Goal: Information Seeking & Learning: Learn about a topic

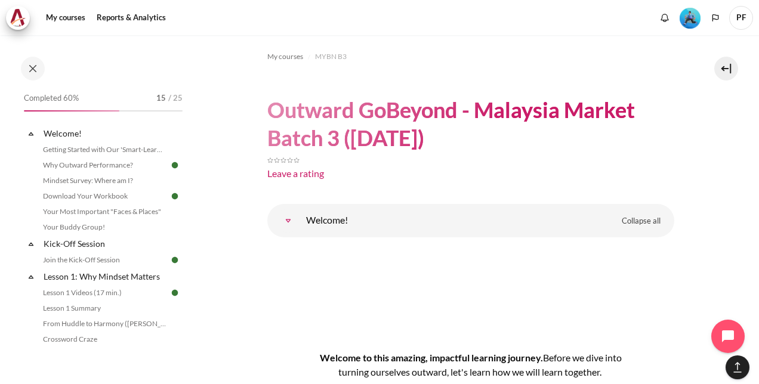
scroll to position [8614, 0]
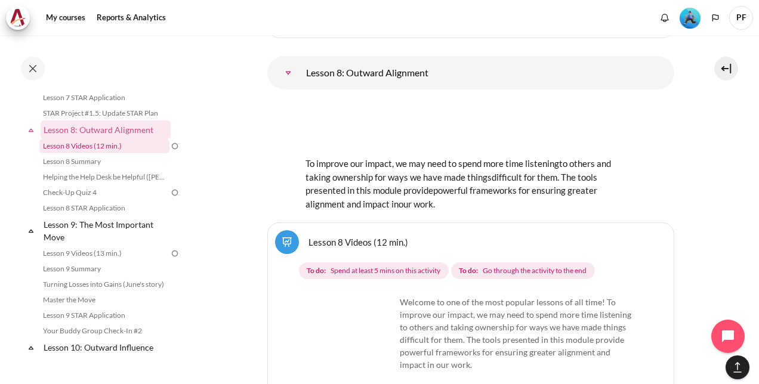
click at [125, 153] on link "Lesson 8 Videos (12 min.)" at bounding box center [104, 146] width 130 height 14
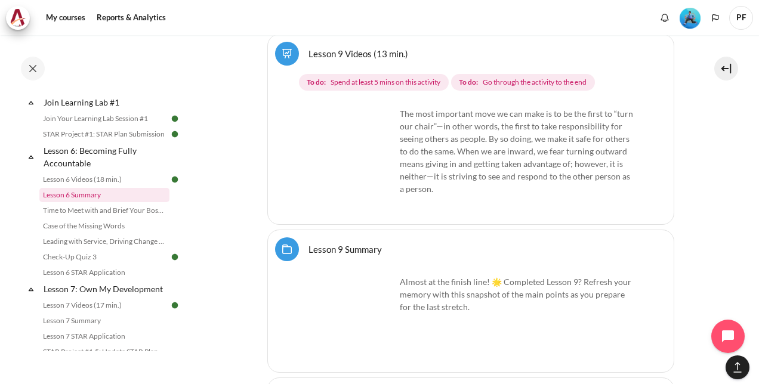
scroll to position [809, 0]
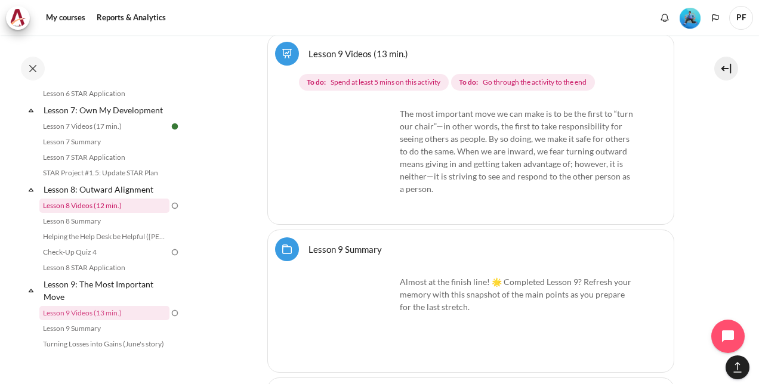
click at [96, 213] on link "Lesson 8 Videos (12 min.)" at bounding box center [104, 206] width 130 height 14
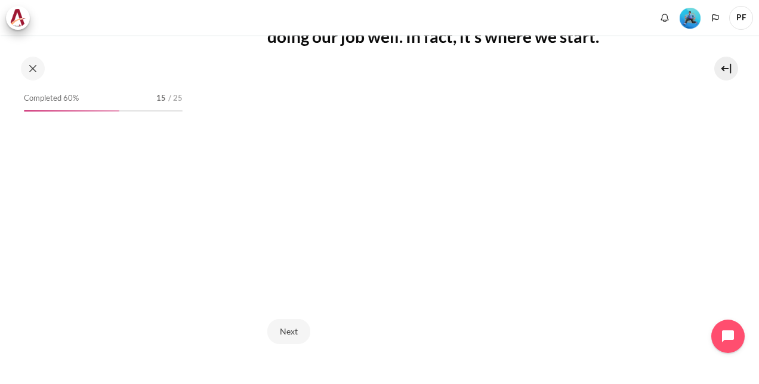
scroll to position [358, 0]
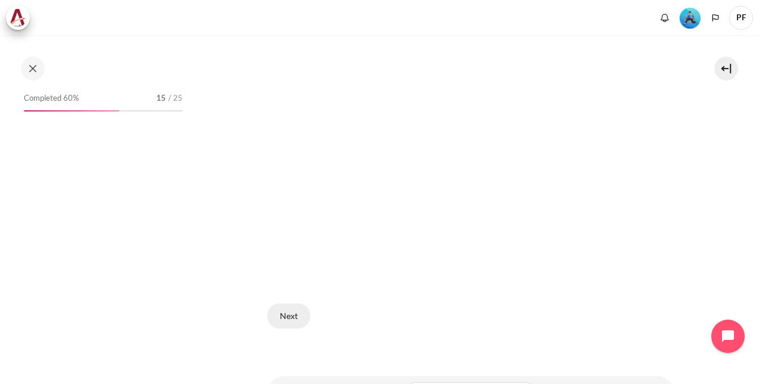
click at [285, 310] on button "Next" at bounding box center [288, 316] width 43 height 25
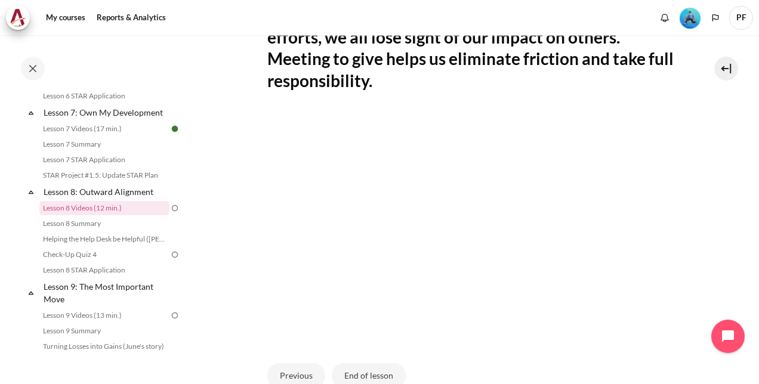
scroll to position [358, 0]
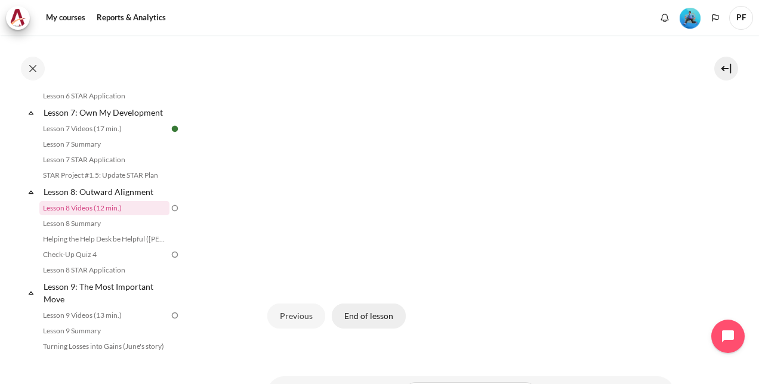
click at [379, 313] on button "End of lesson" at bounding box center [369, 316] width 74 height 25
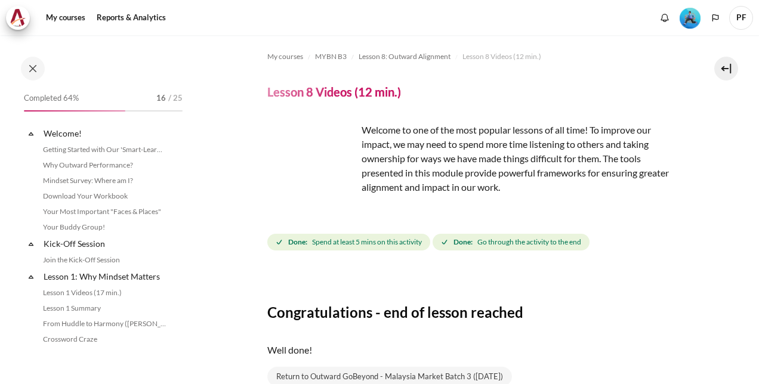
scroll to position [807, 0]
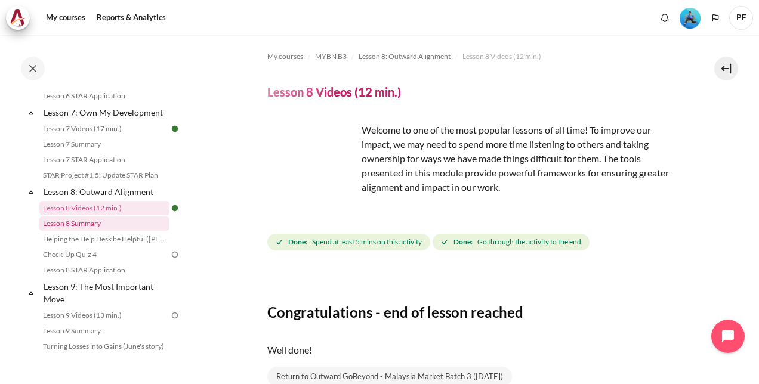
click at [107, 231] on link "Lesson 8 Summary" at bounding box center [104, 224] width 130 height 14
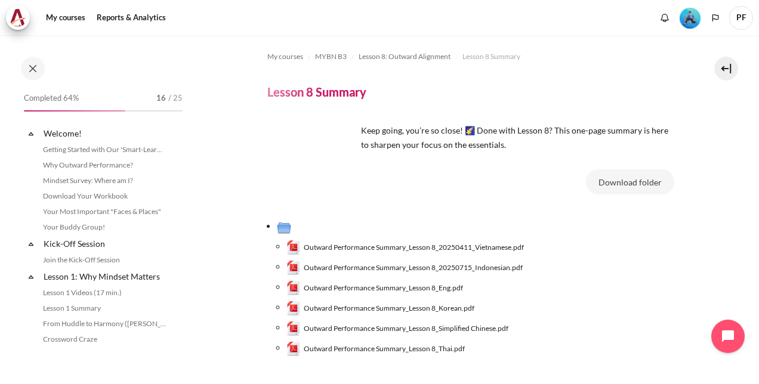
scroll to position [823, 0]
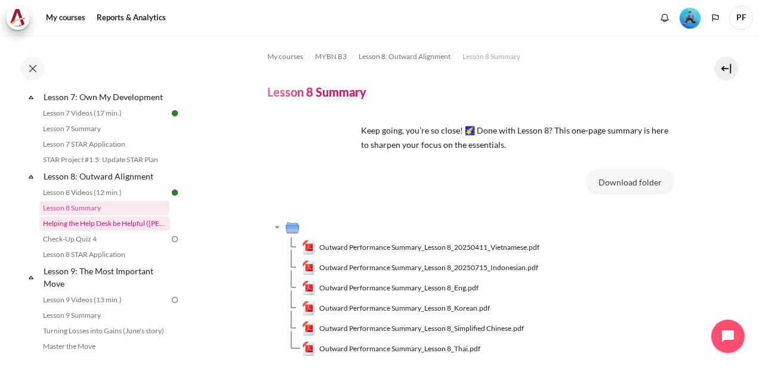
click at [117, 231] on link "Helping the Help Desk be Helpful ([PERSON_NAME]'s Story)" at bounding box center [104, 224] width 130 height 14
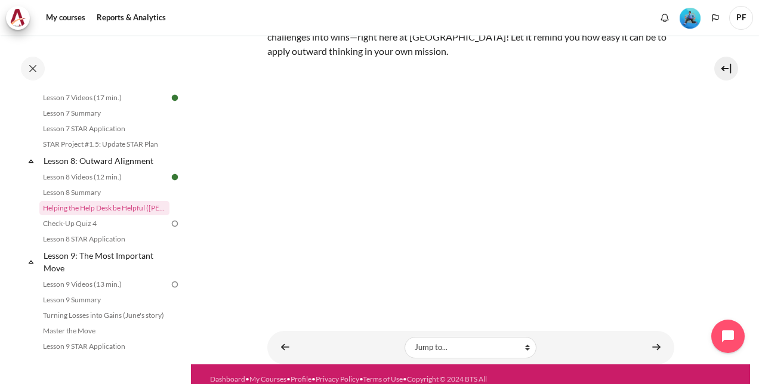
scroll to position [196, 0]
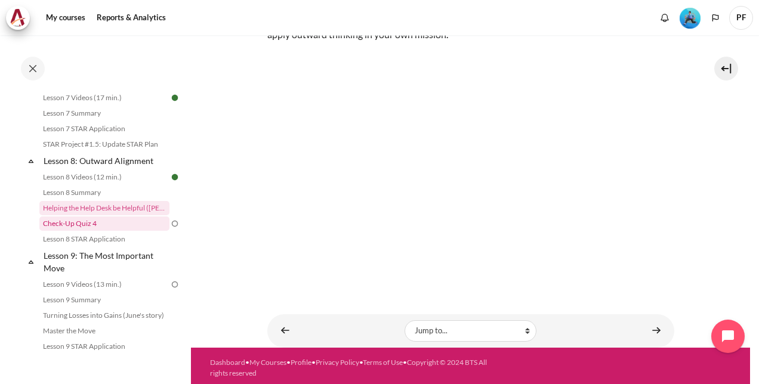
click at [80, 231] on link "Check-Up Quiz 4" at bounding box center [104, 224] width 130 height 14
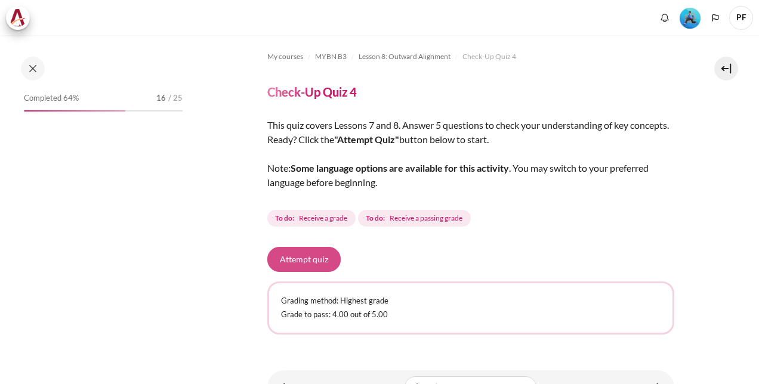
click at [288, 262] on button "Attempt quiz" at bounding box center [303, 259] width 73 height 25
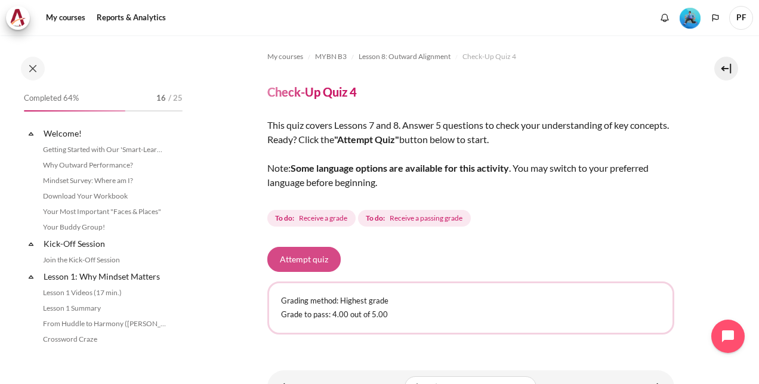
scroll to position [854, 0]
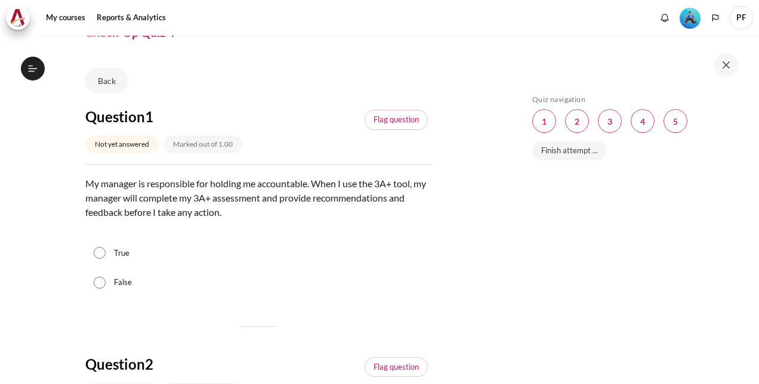
scroll to position [854, 0]
click at [121, 281] on label "False" at bounding box center [123, 283] width 18 height 12
click at [106, 281] on input "False" at bounding box center [100, 283] width 12 height 12
radio input "true"
click at [112, 256] on div "True" at bounding box center [258, 254] width 347 height 30
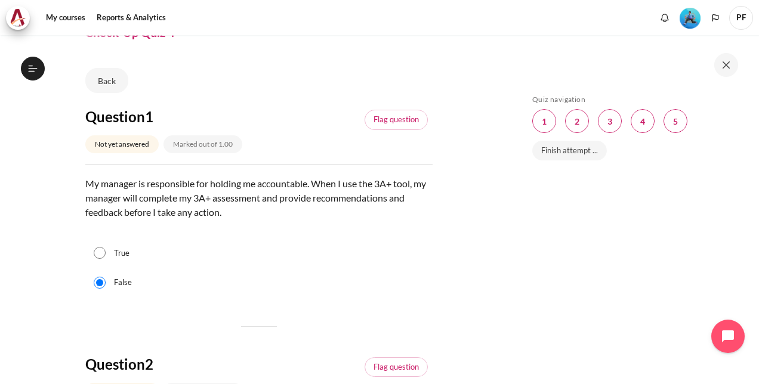
click at [101, 256] on input "True" at bounding box center [100, 253] width 12 height 12
radio input "true"
click at [101, 282] on input "False" at bounding box center [100, 283] width 12 height 12
radio input "true"
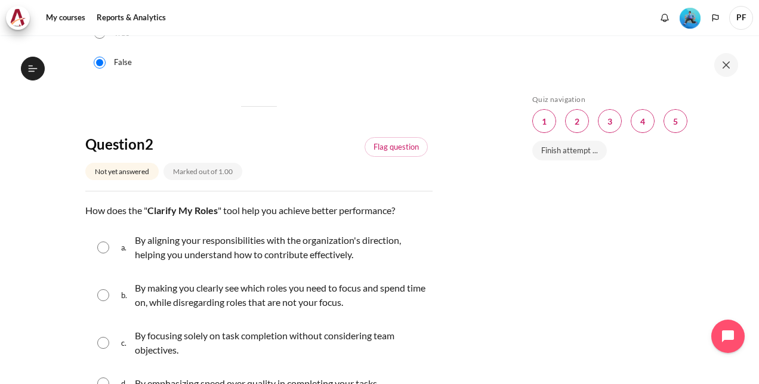
scroll to position [298, 0]
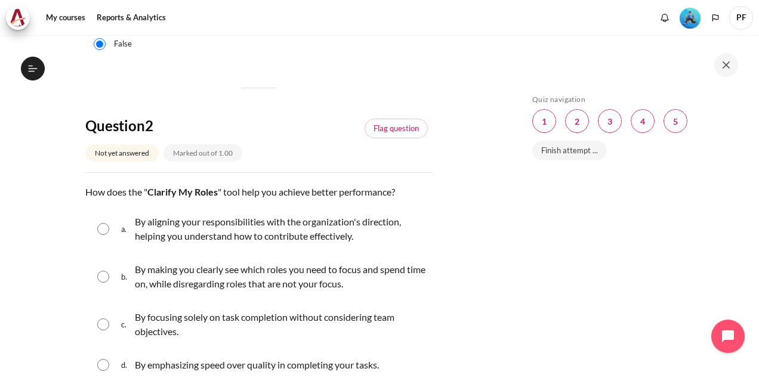
click at [105, 227] on input "Content" at bounding box center [103, 229] width 12 height 12
radio input "true"
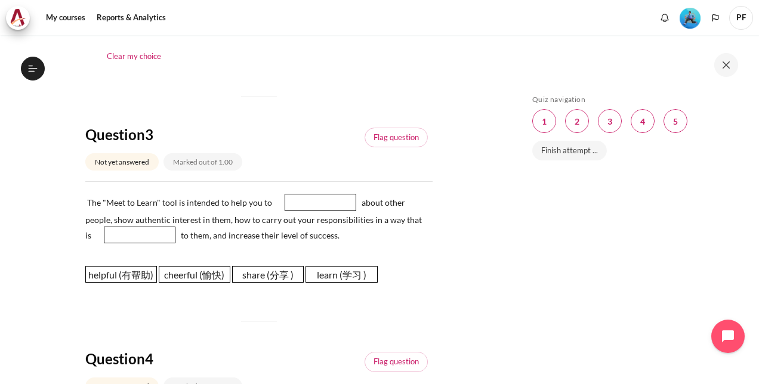
scroll to position [657, 0]
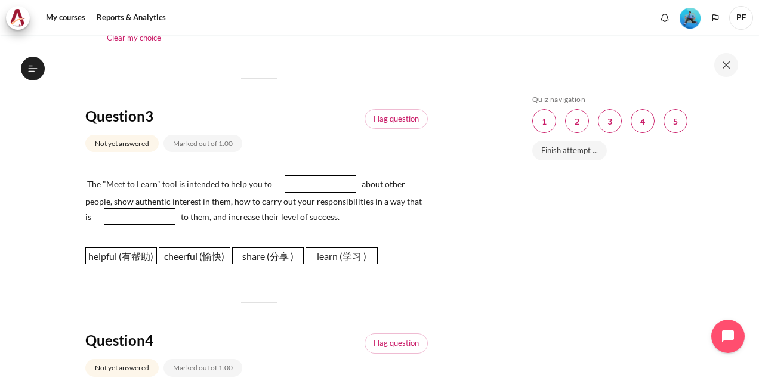
click at [275, 260] on span "share (分享 )" at bounding box center [268, 256] width 72 height 17
drag, startPoint x: 275, startPoint y: 255, endPoint x: 316, endPoint y: 183, distance: 83.2
click at [316, 183] on span "share (分享 )" at bounding box center [309, 184] width 72 height 17
drag, startPoint x: 131, startPoint y: 254, endPoint x: 143, endPoint y: 209, distance: 46.2
click at [143, 209] on span "helpful (有帮助)" at bounding box center [133, 211] width 72 height 17
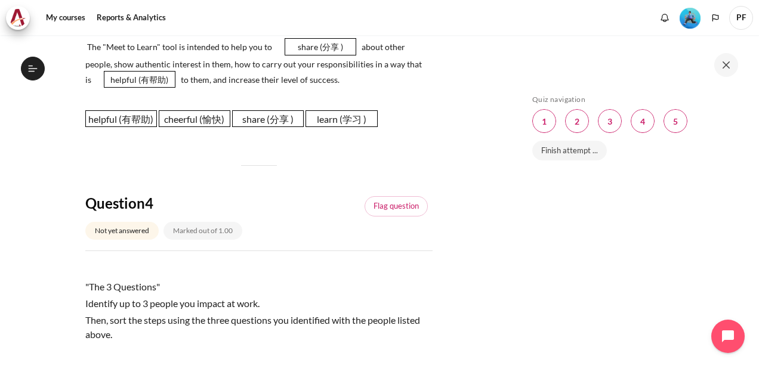
scroll to position [776, 0]
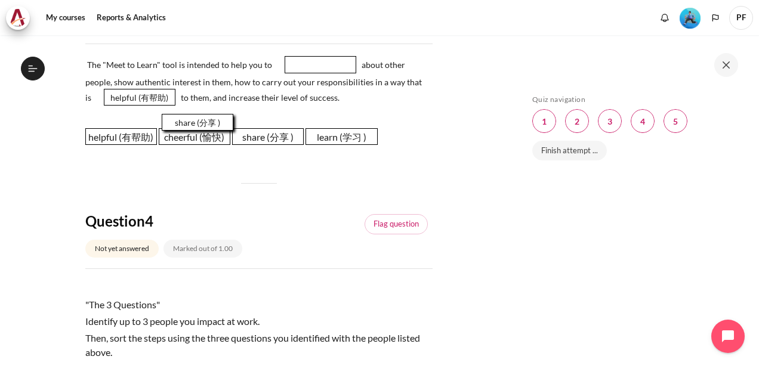
drag, startPoint x: 316, startPoint y: 59, endPoint x: 193, endPoint y: 122, distance: 138.8
click at [193, 122] on span "share (分享 )" at bounding box center [198, 122] width 72 height 17
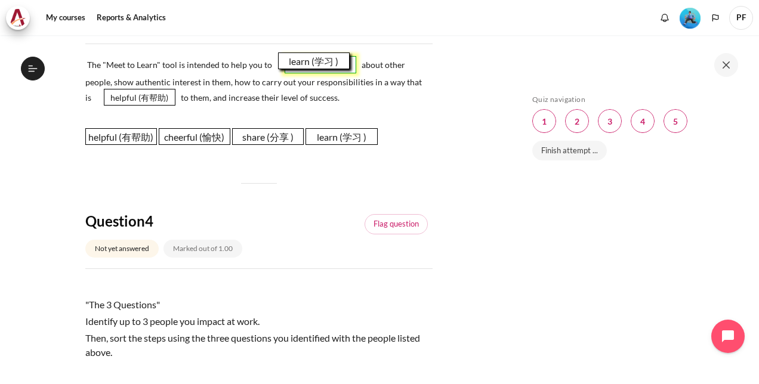
drag, startPoint x: 340, startPoint y: 133, endPoint x: 312, endPoint y: 57, distance: 80.8
click at [312, 57] on span "learn (学习 )" at bounding box center [314, 61] width 72 height 17
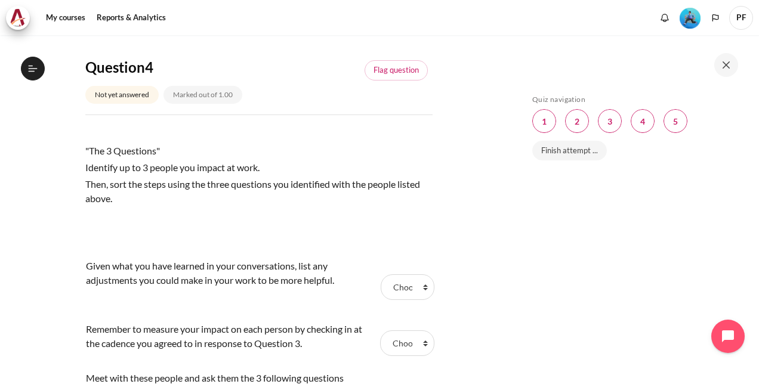
scroll to position [955, 0]
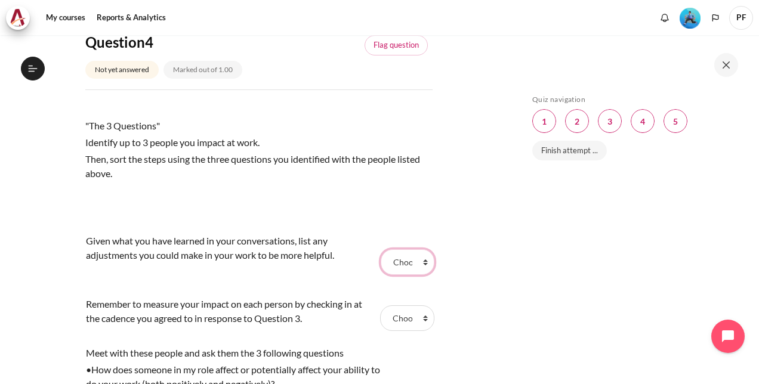
click at [422, 263] on select "Choose... Step 3 (步骤 3) Step 1 (步骤 1) Step 2 ( 步骤 2)" at bounding box center [408, 262] width 54 height 25
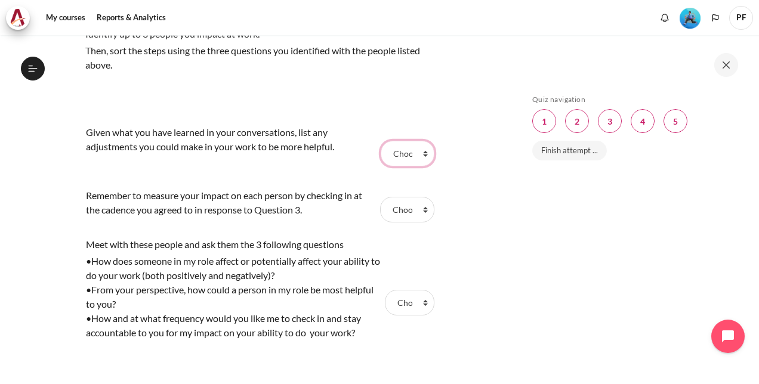
scroll to position [1075, 0]
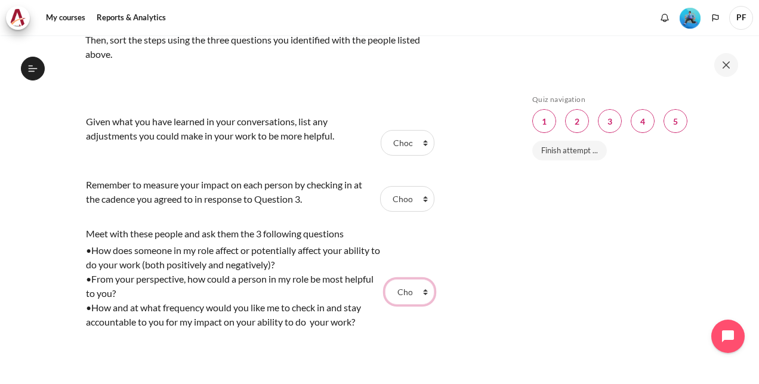
click at [419, 293] on select "Choose... Step 3 (步骤 3) Step 1 (步骤 1) Step 2 ( 步骤 2)" at bounding box center [410, 291] width 50 height 25
click at [385, 279] on select "Choose... Step 3 (步骤 3) Step 1 (步骤 1) Step 2 ( 步骤 2)" at bounding box center [410, 291] width 50 height 25
click at [407, 293] on select "Choose... Step 3 (步骤 3) Step 1 (步骤 1) Step 2 ( 步骤 2)" at bounding box center [410, 291] width 50 height 25
click at [385, 279] on select "Choose... Step 3 (步骤 3) Step 1 (步骤 1) Step 2 ( 步骤 2)" at bounding box center [410, 291] width 50 height 25
click at [418, 285] on select "Choose... Step 3 (步骤 3) Step 1 (步骤 1) Step 2 ( 步骤 2)" at bounding box center [410, 291] width 50 height 25
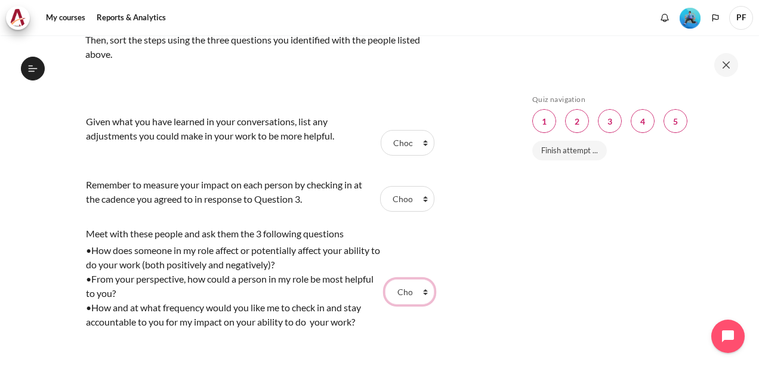
click at [385, 279] on select "Choose... Step 3 (步骤 3) Step 1 (步骤 1) Step 2 ( 步骤 2)" at bounding box center [410, 291] width 50 height 25
click at [418, 290] on select "Choose... Step 3 (步骤 3) Step 1 (步骤 1) Step 2 ( 步骤 2)" at bounding box center [410, 291] width 50 height 25
select select "2"
click at [385, 279] on select "Choose... Step 3 (步骤 3) Step 1 (步骤 1) Step 2 ( 步骤 2)" at bounding box center [410, 291] width 50 height 25
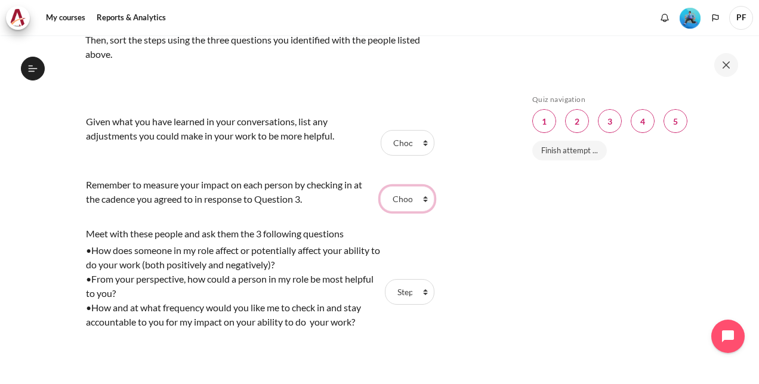
click at [421, 202] on select "Choose... Step 3 (步骤 3) Step 1 (步骤 1) Step 2 ( 步骤 2)" at bounding box center [407, 198] width 54 height 25
select select "3"
click at [380, 186] on select "Choose... Step 3 (步骤 3) Step 1 (步骤 1) Step 2 ( 步骤 2)" at bounding box center [407, 198] width 54 height 25
click at [417, 142] on select "Choose... Step 3 (步骤 3) Step 1 (步骤 1) Step 2 ( 步骤 2)" at bounding box center [408, 142] width 54 height 25
select select "1"
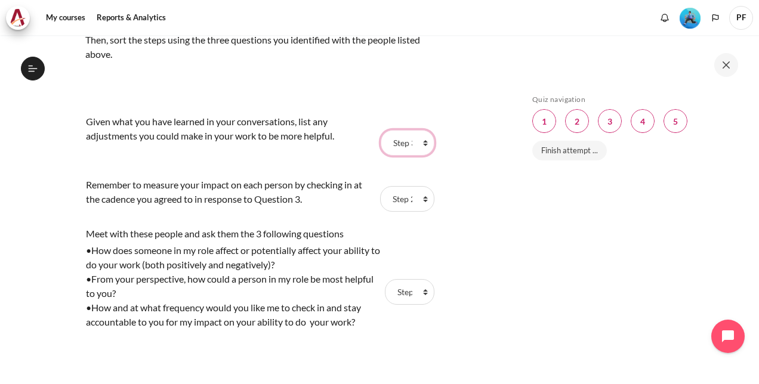
click at [381, 130] on select "Choose... Step 3 (步骤 3) Step 1 (步骤 1) Step 2 ( 步骤 2)" at bounding box center [408, 142] width 54 height 25
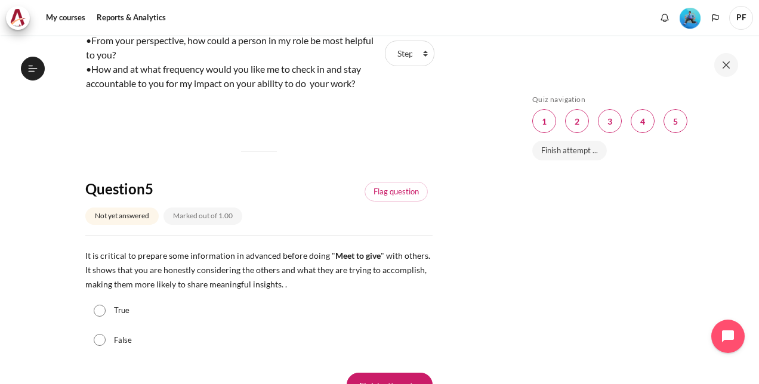
scroll to position [1373, 0]
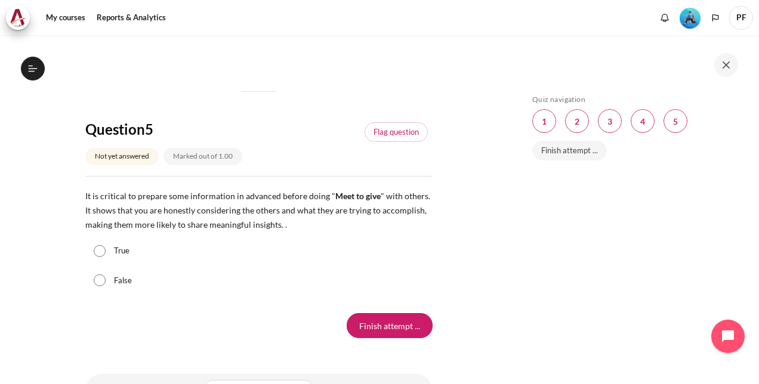
click at [117, 247] on label "True" at bounding box center [122, 251] width 16 height 12
click at [106, 247] on input "True" at bounding box center [100, 251] width 12 height 12
radio input "true"
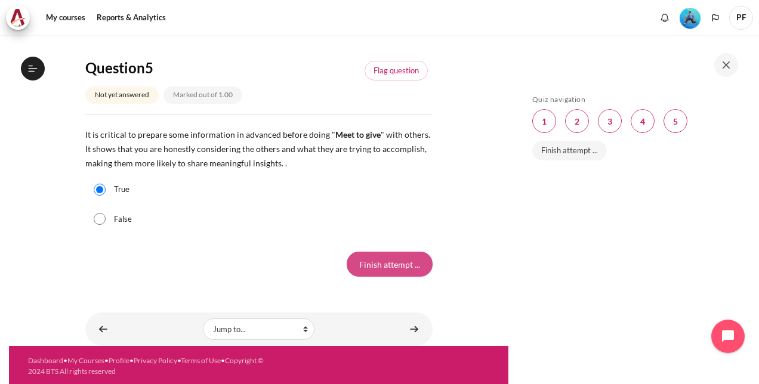
scroll to position [1435, 0]
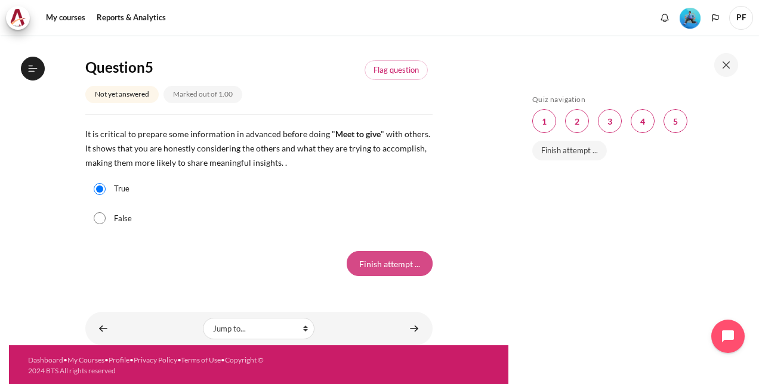
click at [386, 260] on input "Finish attempt ..." at bounding box center [390, 263] width 86 height 25
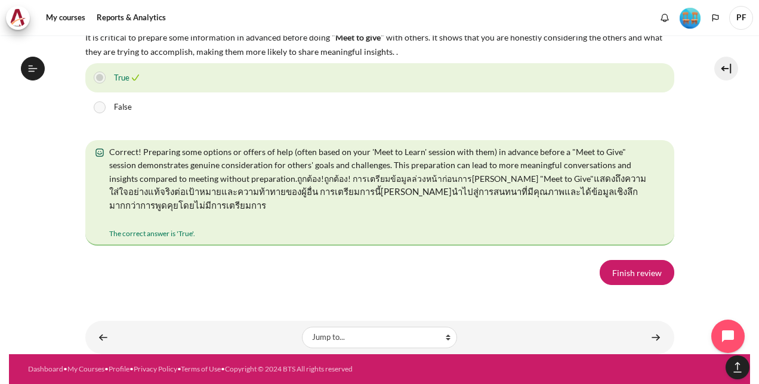
scroll to position [2366, 0]
click at [633, 276] on link "Finish review" at bounding box center [637, 272] width 75 height 25
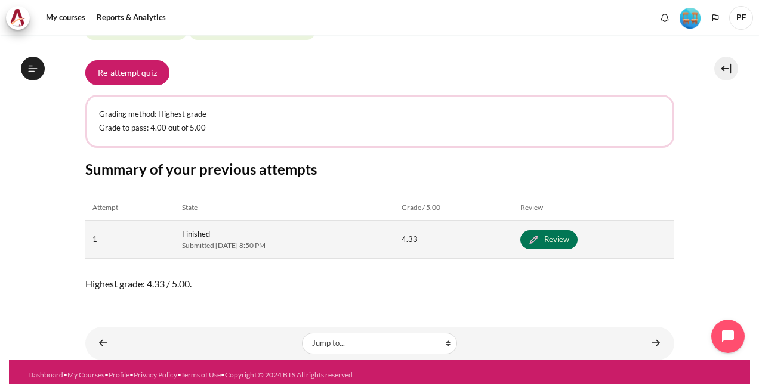
scroll to position [191, 0]
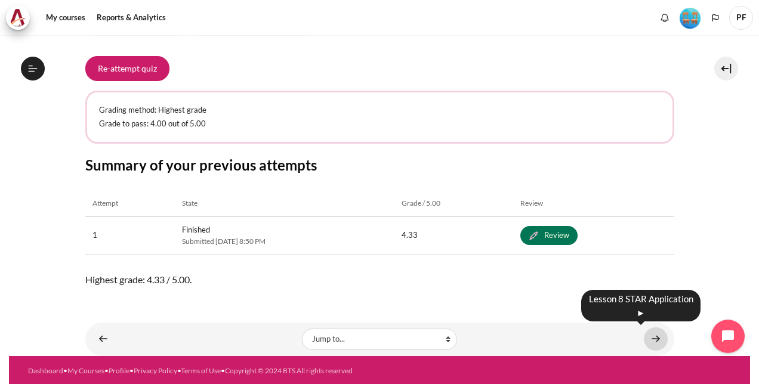
click at [651, 338] on link "Content" at bounding box center [656, 339] width 24 height 23
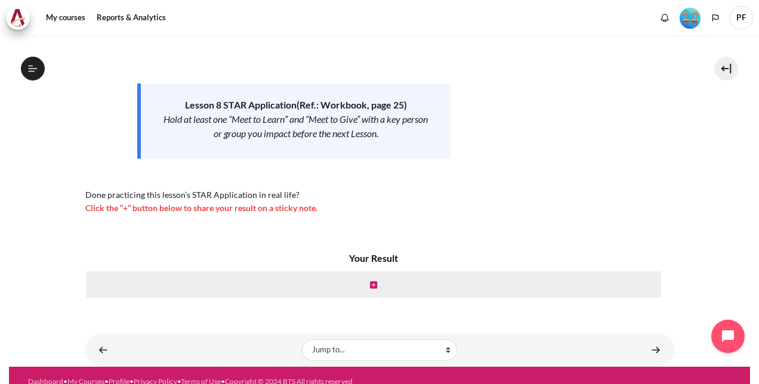
scroll to position [161, 0]
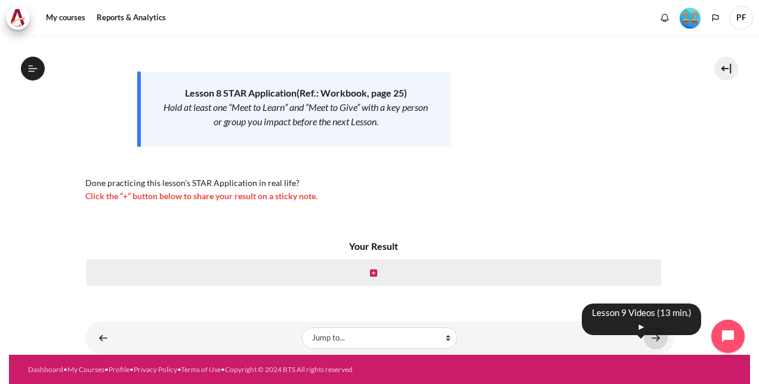
click at [653, 334] on link "Content" at bounding box center [656, 338] width 24 height 23
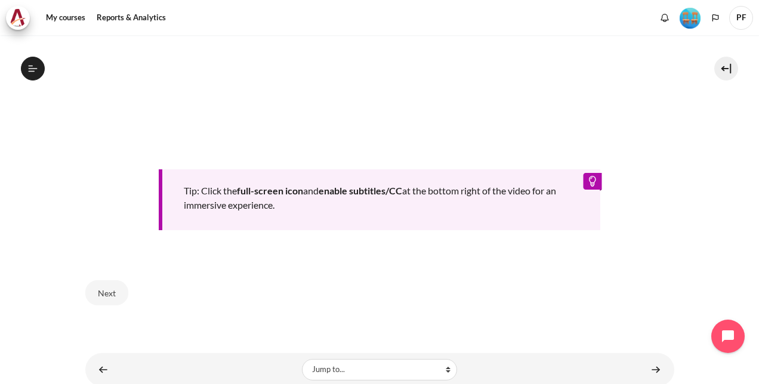
scroll to position [597, 0]
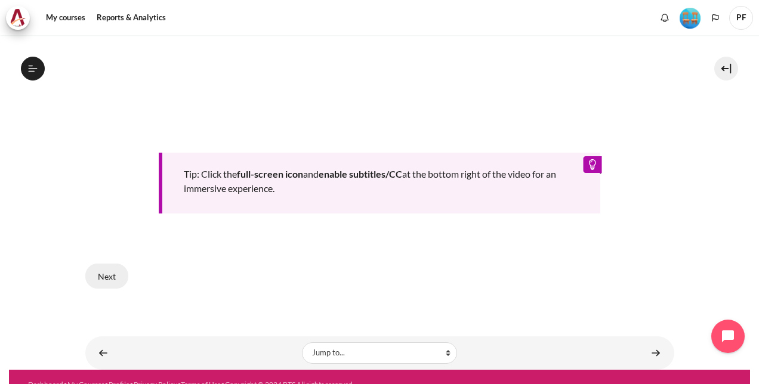
click at [109, 269] on button "Next" at bounding box center [106, 276] width 43 height 25
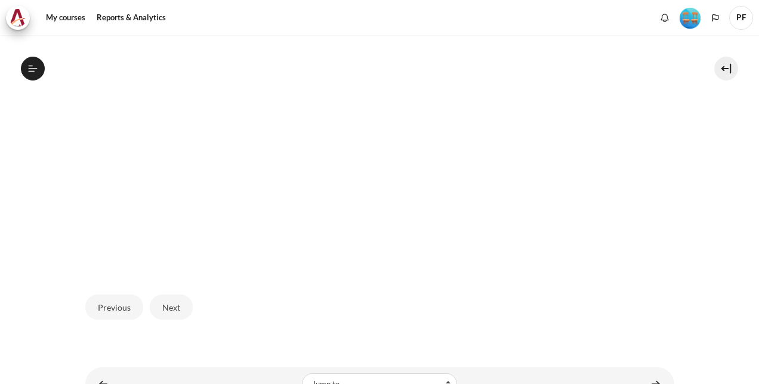
scroll to position [448, 0]
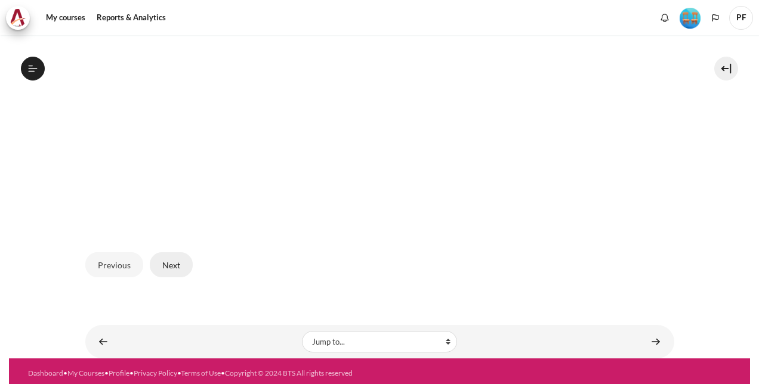
click at [177, 267] on button "Next" at bounding box center [171, 265] width 43 height 25
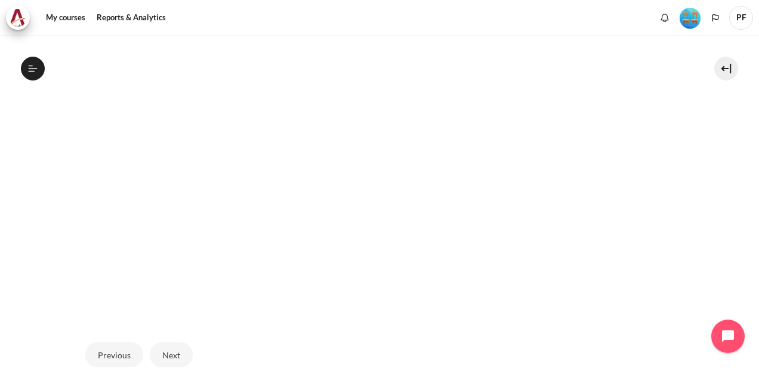
scroll to position [418, 0]
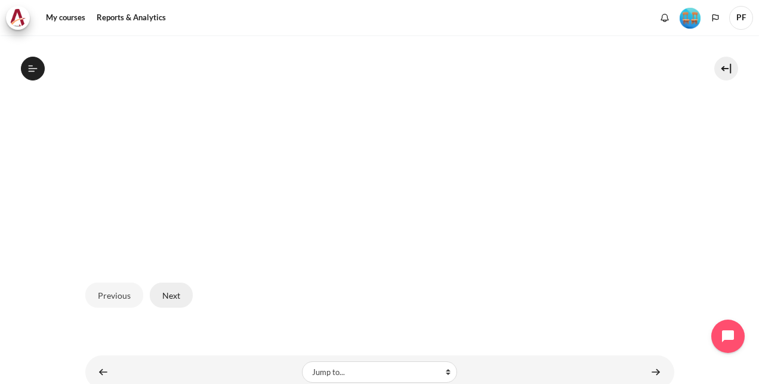
click at [180, 298] on button "Next" at bounding box center [171, 295] width 43 height 25
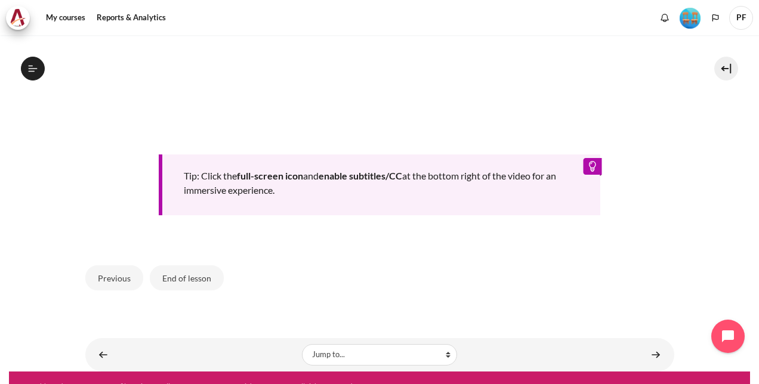
scroll to position [608, 0]
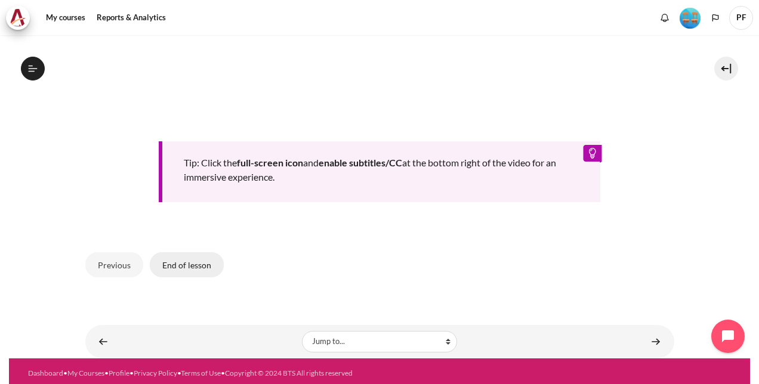
click at [204, 261] on button "End of lesson" at bounding box center [187, 265] width 74 height 25
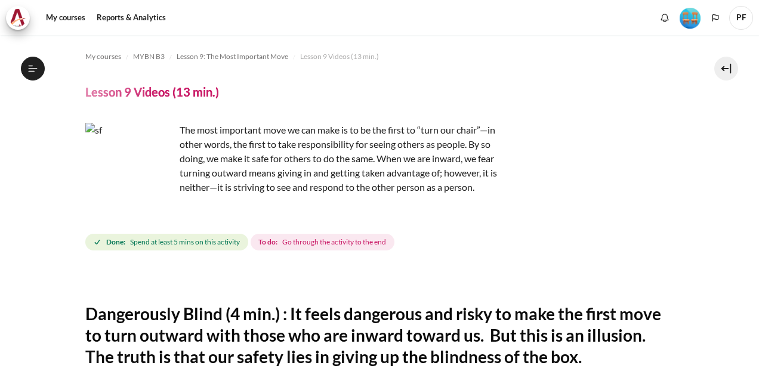
scroll to position [608, 0]
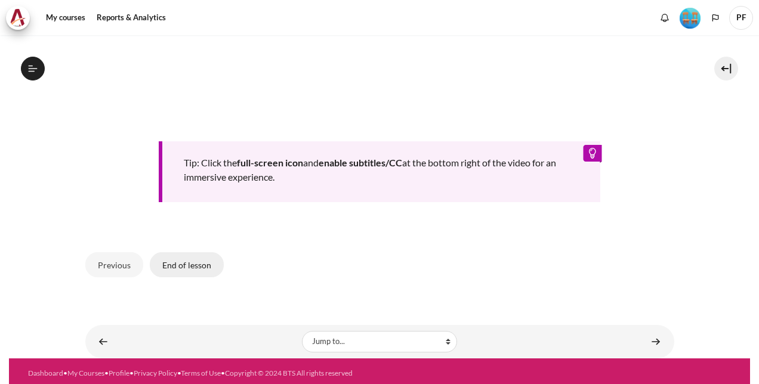
drag, startPoint x: 0, startPoint y: 0, endPoint x: 192, endPoint y: 259, distance: 322.6
click at [192, 259] on button "End of lesson" at bounding box center [187, 265] width 74 height 25
